Goal: Information Seeking & Learning: Learn about a topic

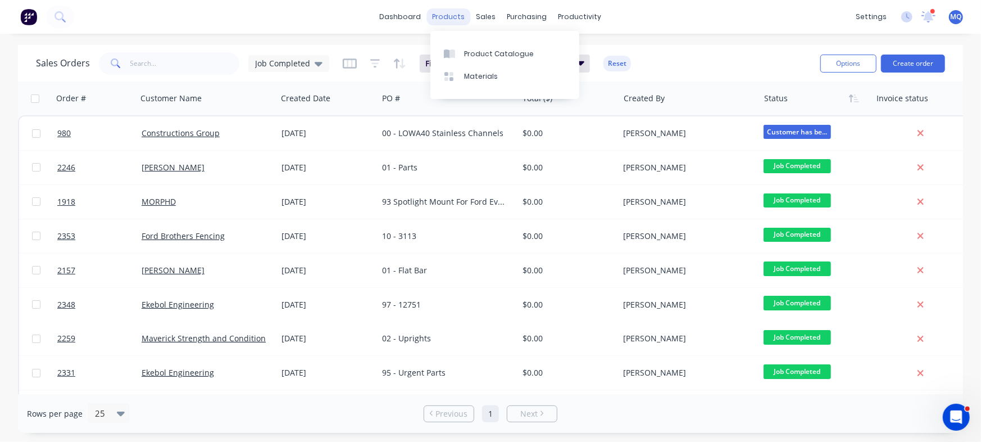
click at [464, 19] on div "products" at bounding box center [449, 16] width 44 height 17
click at [452, 16] on div "products" at bounding box center [449, 16] width 44 height 17
click at [450, 71] on link "Materials" at bounding box center [505, 76] width 149 height 22
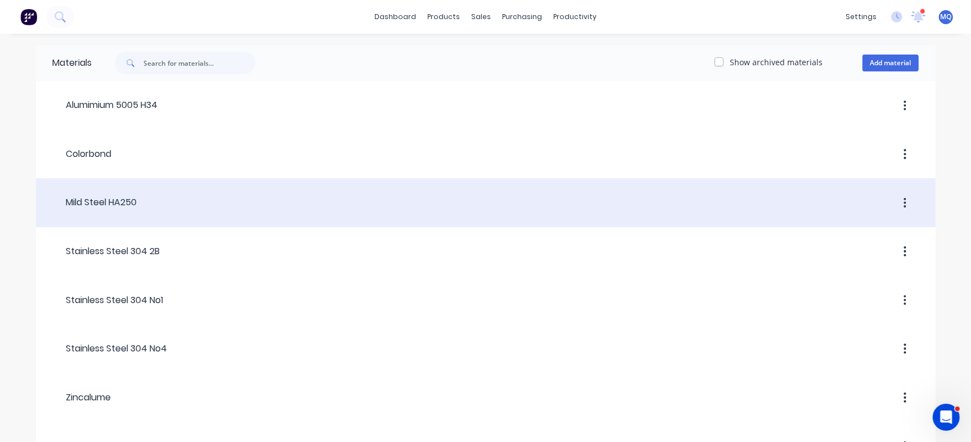
click at [221, 212] on header "Mild Steel HA250" at bounding box center [485, 203] width 899 height 43
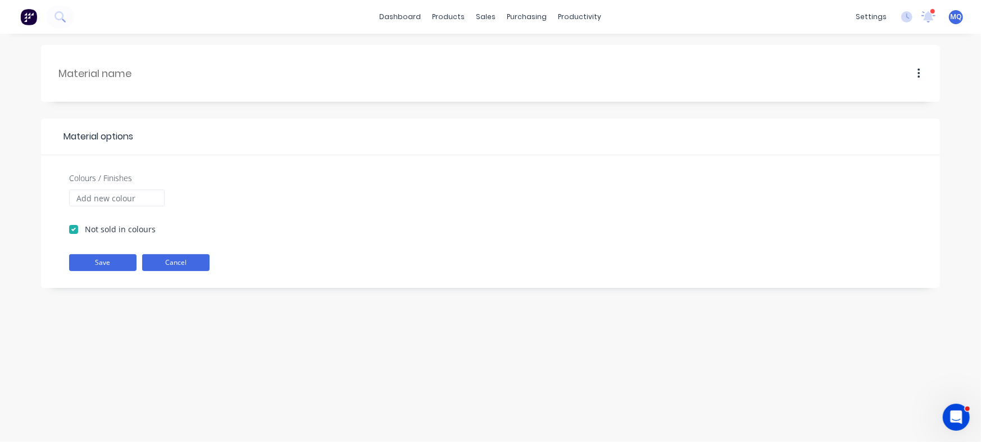
click at [186, 263] on button "Cancel" at bounding box center [175, 262] width 67 height 17
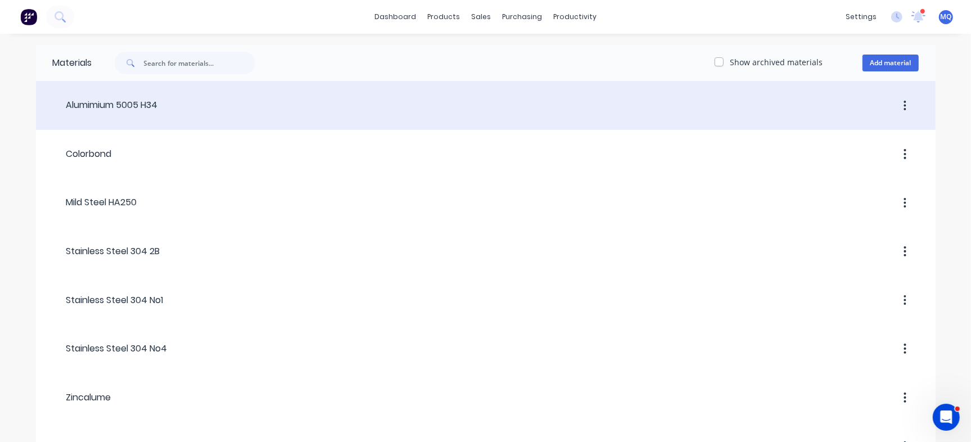
click at [223, 115] on header "Alumimium 5005 H34" at bounding box center [485, 105] width 899 height 43
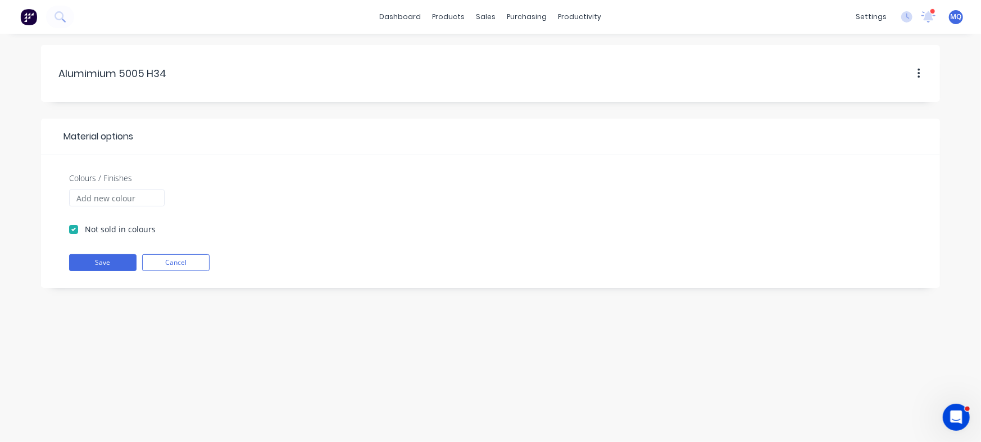
click at [917, 76] on button "button" at bounding box center [919, 74] width 26 height 20
click at [966, 93] on div "Alumimium.5005.H34 Alumimium 5005 H34 Duplicate Archive Material options Colour…" at bounding box center [490, 238] width 981 height 408
